Goal: Information Seeking & Learning: Learn about a topic

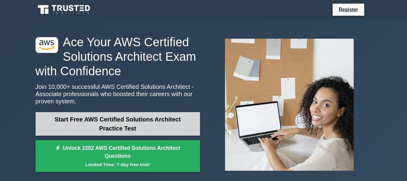
click at [136, 125] on link "Start Free AWS Certified Solutions Architect Practice Test" at bounding box center [118, 124] width 165 height 24
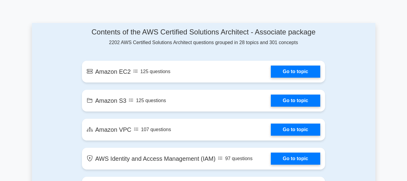
scroll to position [342, 0]
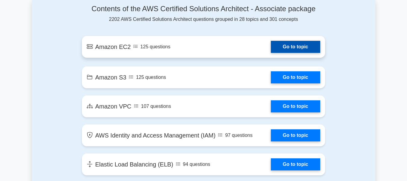
click at [288, 49] on link "Go to topic" at bounding box center [295, 47] width 49 height 12
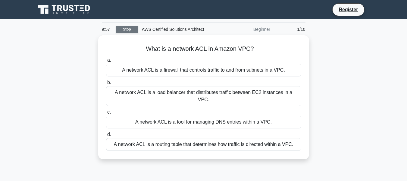
click at [126, 30] on link "Stop" at bounding box center [127, 30] width 23 height 8
